Goal: Check status: Check status

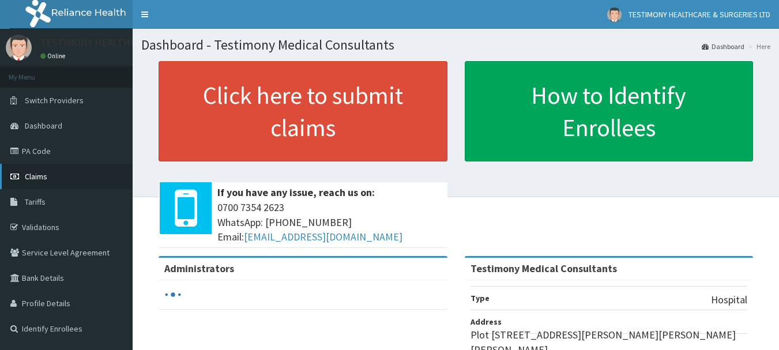
click at [97, 181] on link "Claims" at bounding box center [66, 176] width 133 height 25
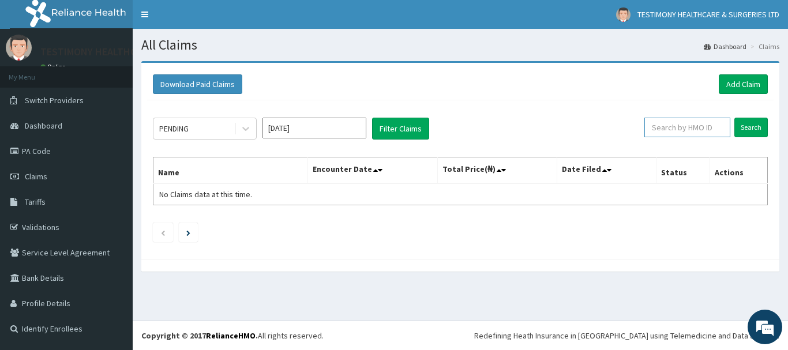
click at [679, 126] on input "text" at bounding box center [687, 128] width 86 height 20
type input "OAS/10030/B"
click at [734, 118] on input "Search" at bounding box center [750, 128] width 33 height 20
